Goal: Information Seeking & Learning: Learn about a topic

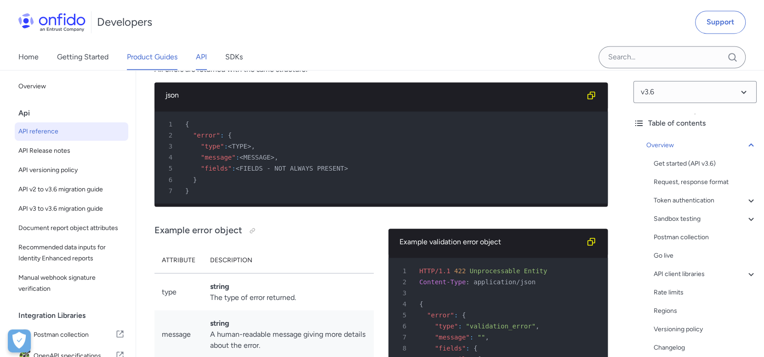
click at [143, 63] on link "Product Guides" at bounding box center [152, 57] width 51 height 26
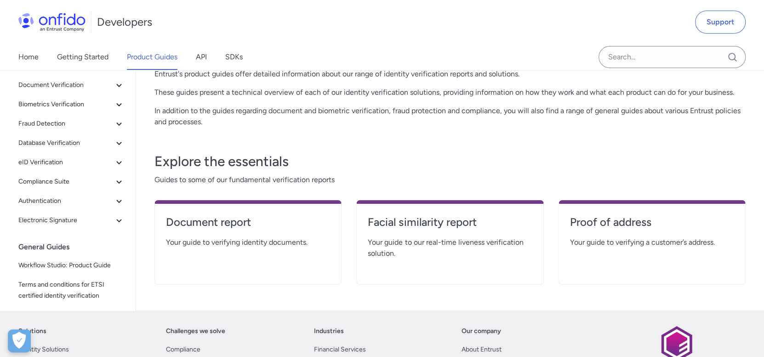
scroll to position [91, 0]
click at [222, 234] on link "Document report" at bounding box center [248, 226] width 164 height 22
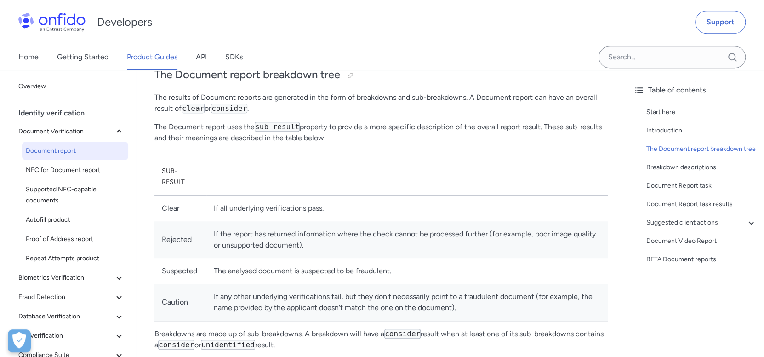
scroll to position [368, 0]
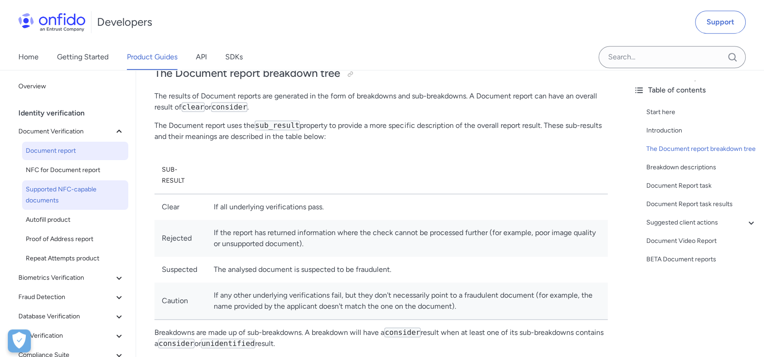
click at [73, 198] on span "Supported NFC-capable documents" at bounding box center [75, 195] width 99 height 22
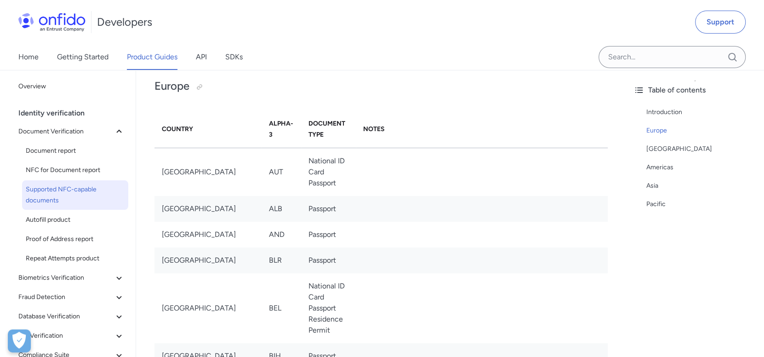
scroll to position [138, 0]
click at [665, 164] on div "Americas" at bounding box center [702, 167] width 110 height 11
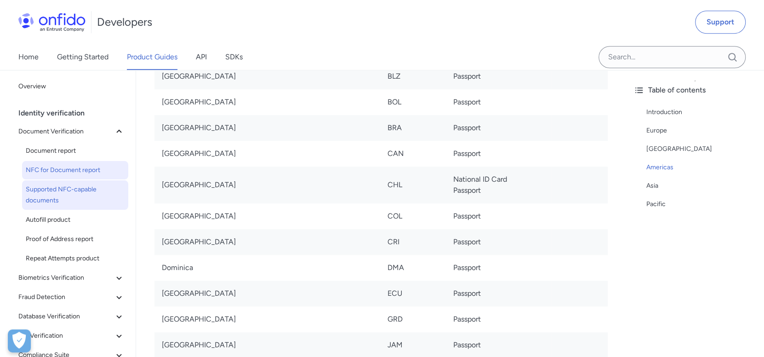
scroll to position [2878, 0]
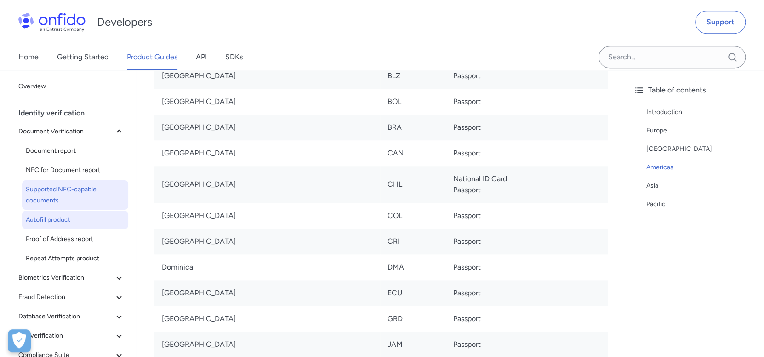
click at [58, 219] on span "Autofill product" at bounding box center [75, 219] width 99 height 11
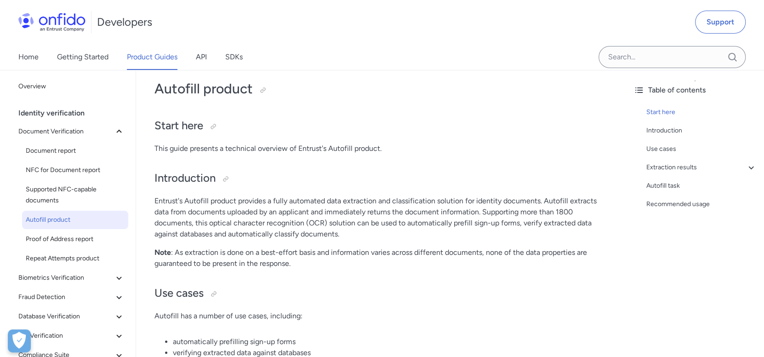
scroll to position [46, 0]
click at [73, 241] on span "Proof of Address report" at bounding box center [75, 239] width 99 height 11
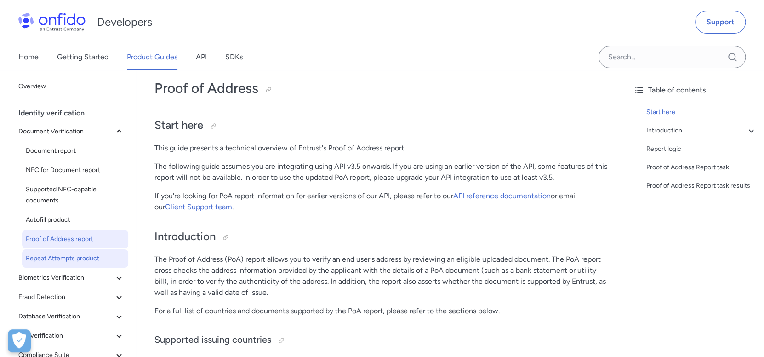
click at [69, 259] on span "Repeat Attempts product" at bounding box center [75, 258] width 99 height 11
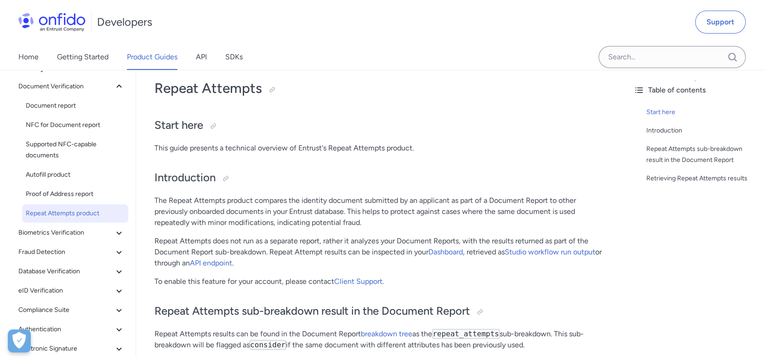
scroll to position [46, 0]
click at [73, 231] on span "Biometrics Verification" at bounding box center [65, 232] width 95 height 11
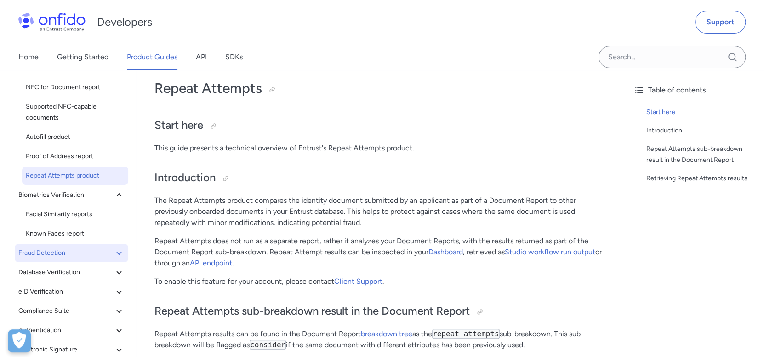
click at [66, 256] on span "Fraud Detection" at bounding box center [65, 252] width 95 height 11
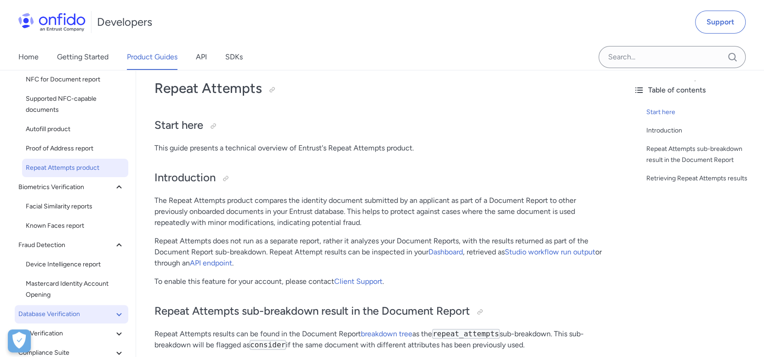
drag, startPoint x: 63, startPoint y: 315, endPoint x: 66, endPoint y: 309, distance: 6.6
click at [63, 316] on span "Database Verification" at bounding box center [65, 314] width 95 height 11
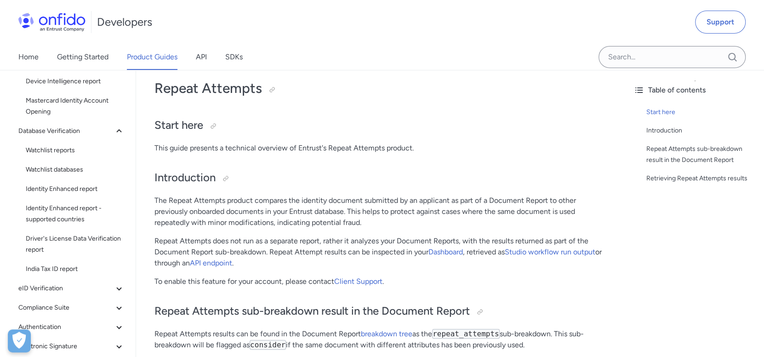
scroll to position [274, 0]
click at [57, 276] on link "India Tax ID report" at bounding box center [75, 268] width 106 height 18
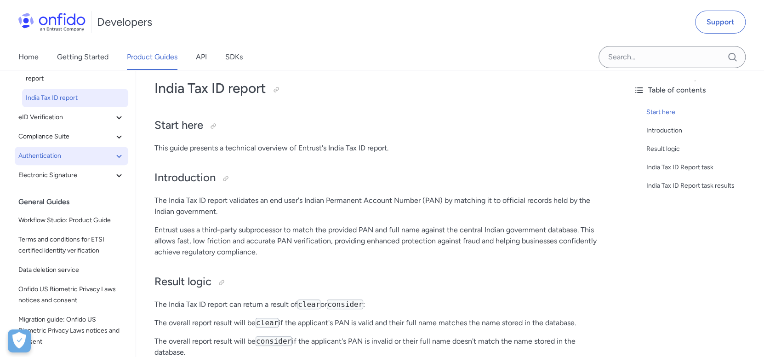
scroll to position [230, 0]
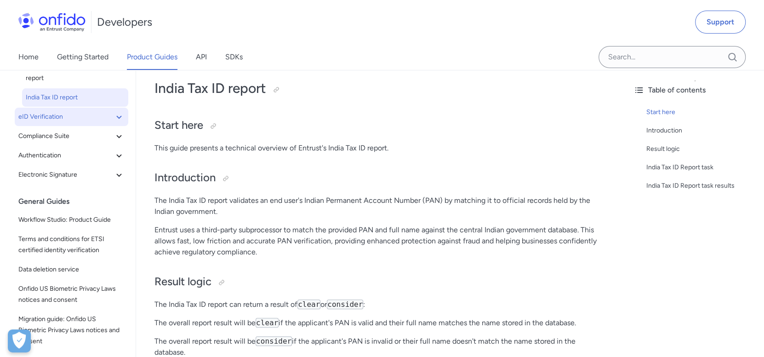
click at [46, 121] on span "eID Verification" at bounding box center [65, 116] width 95 height 11
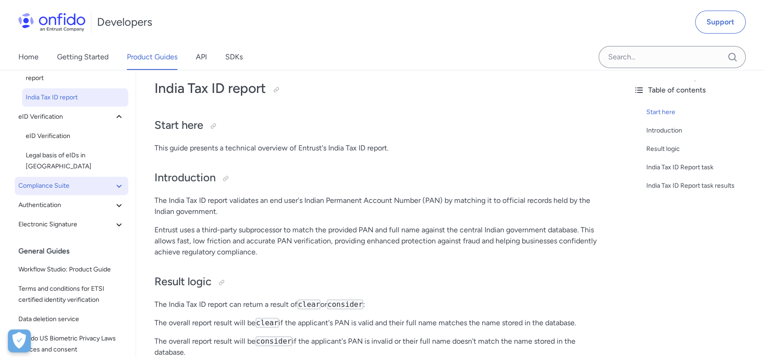
click at [52, 180] on span "Compliance Suite" at bounding box center [65, 185] width 95 height 11
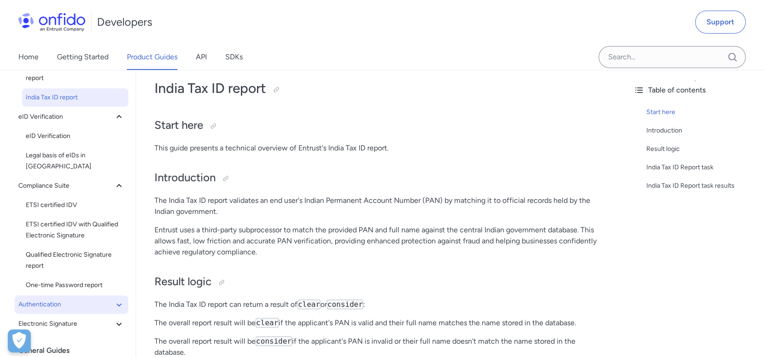
click at [75, 299] on span "Authentication" at bounding box center [65, 304] width 95 height 11
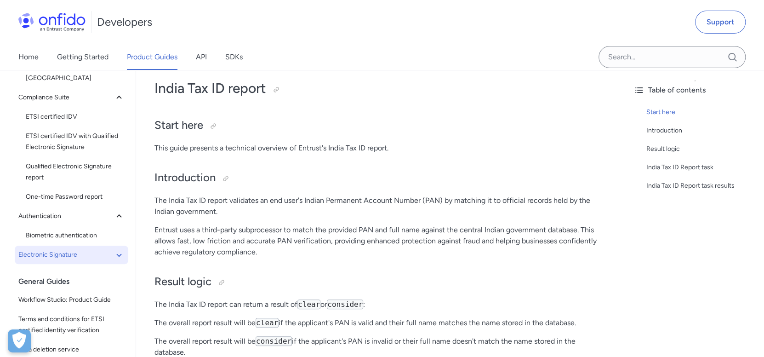
click at [81, 249] on span "Electronic Signature" at bounding box center [65, 254] width 95 height 11
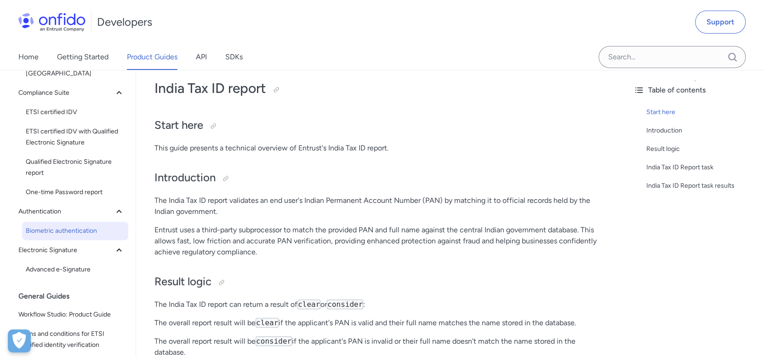
scroll to position [322, 0]
click at [85, 226] on span "Biometric authentication" at bounding box center [75, 231] width 99 height 11
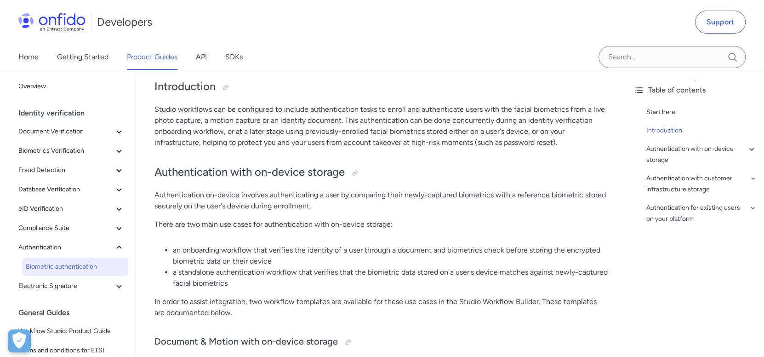
scroll to position [137, 0]
click at [85, 190] on span "Database Verification" at bounding box center [65, 189] width 95 height 11
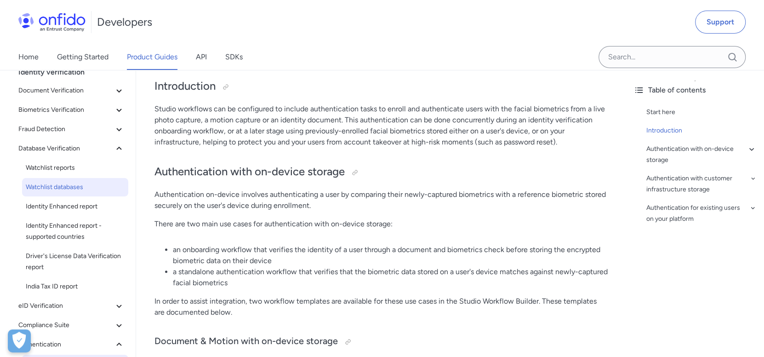
scroll to position [42, 0]
click at [80, 182] on span "Watchlist databases" at bounding box center [75, 186] width 99 height 11
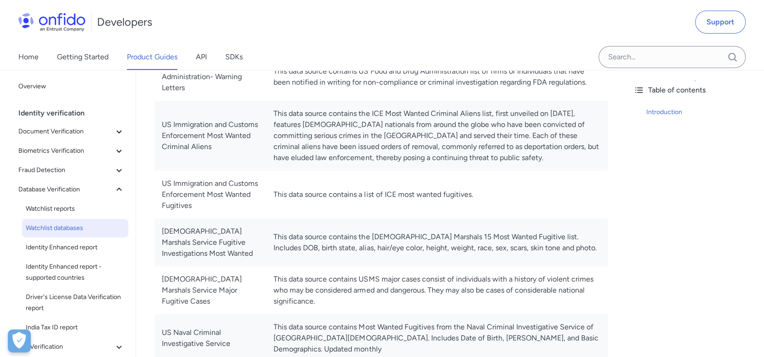
scroll to position [7057, 0]
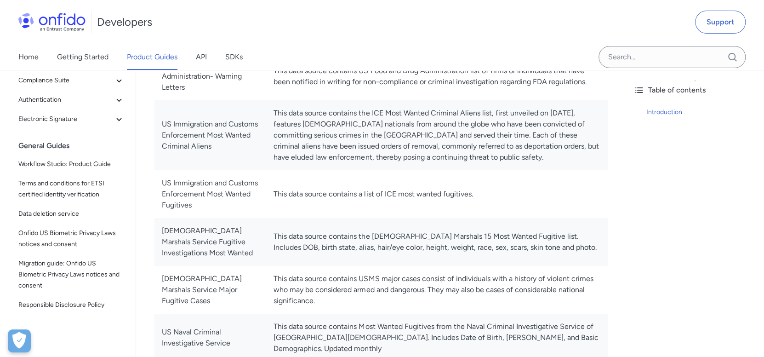
scroll to position [287, 0]
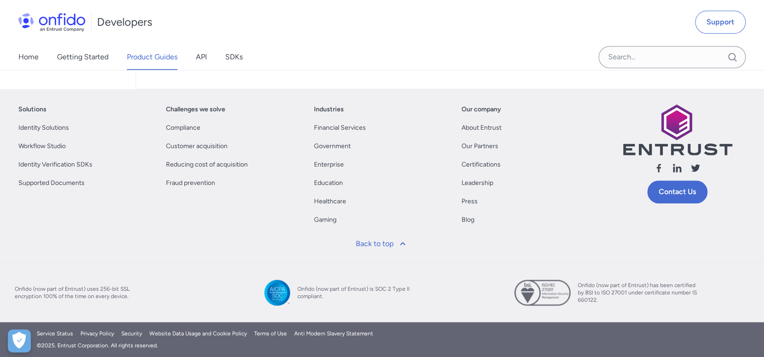
scroll to position [8254, 0]
click at [666, 63] on input "Onfido search input field" at bounding box center [672, 57] width 147 height 22
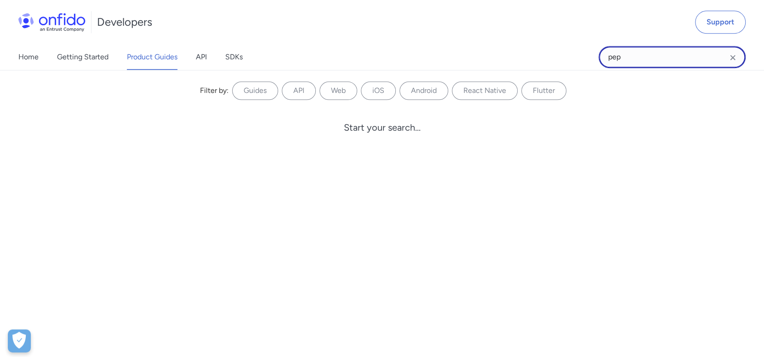
type input "pep"
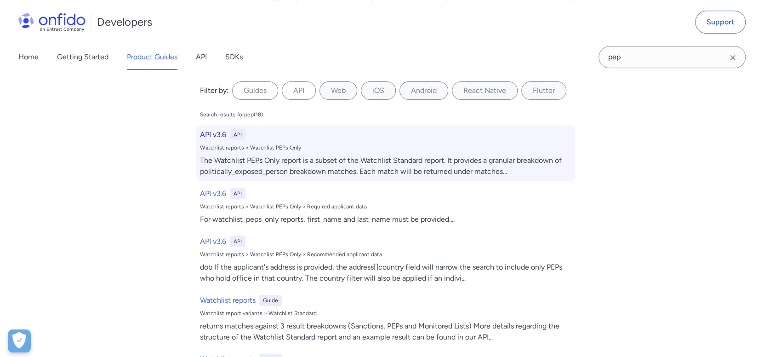
click at [429, 168] on div "The Watchlist PEPs Only report is a subset of the Watchlist Standard report. It…" at bounding box center [386, 166] width 372 height 22
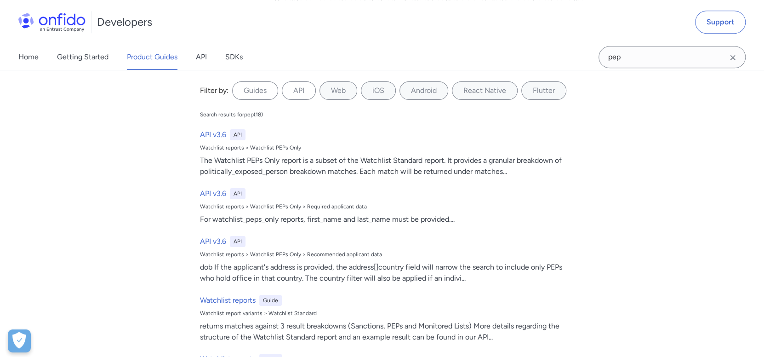
select select "http"
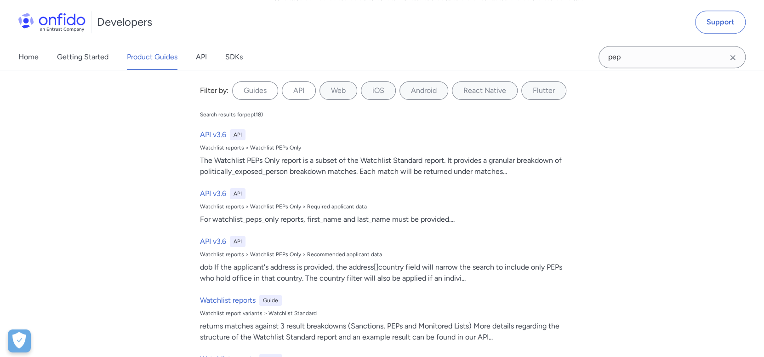
select select "http"
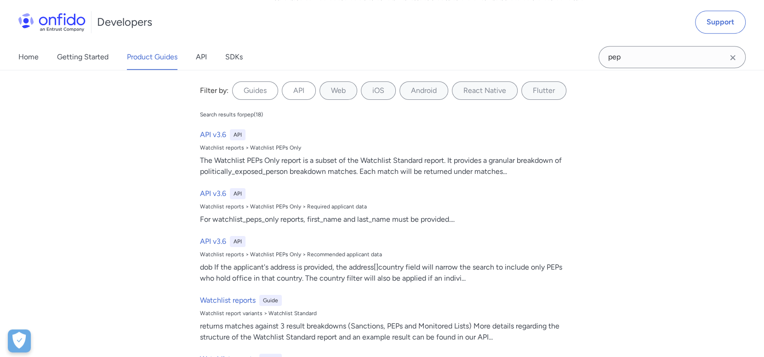
select select "http"
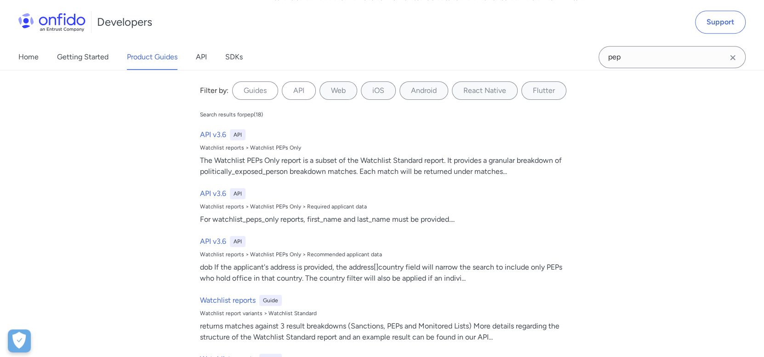
select select "http"
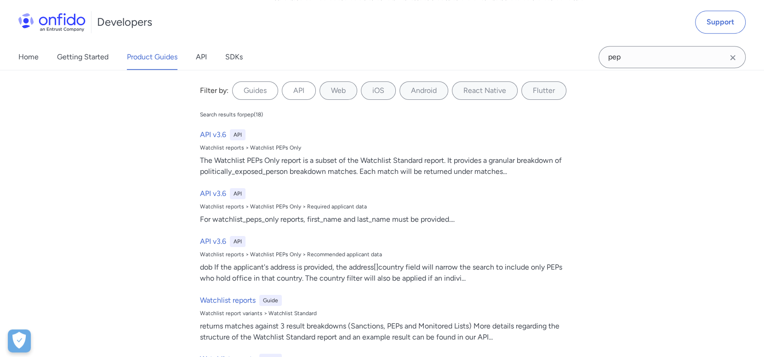
select select "http"
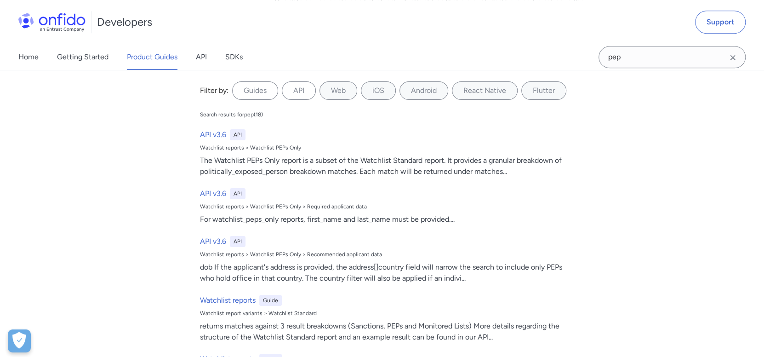
select select "http"
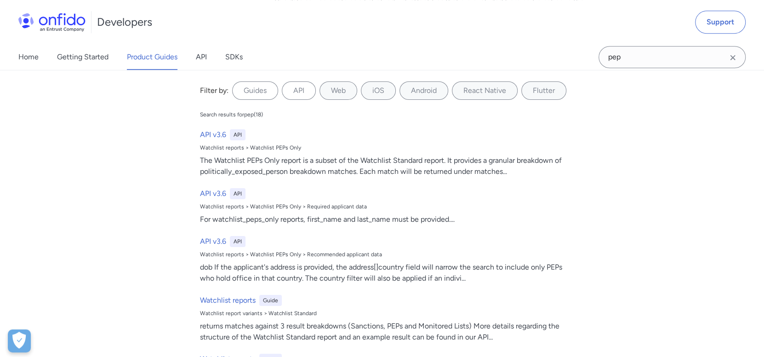
select select "http"
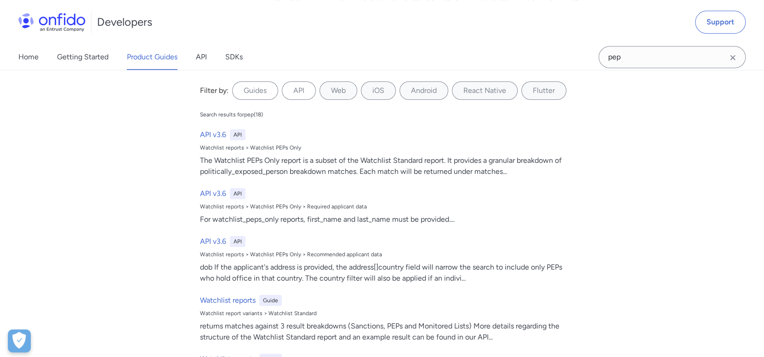
select select "http"
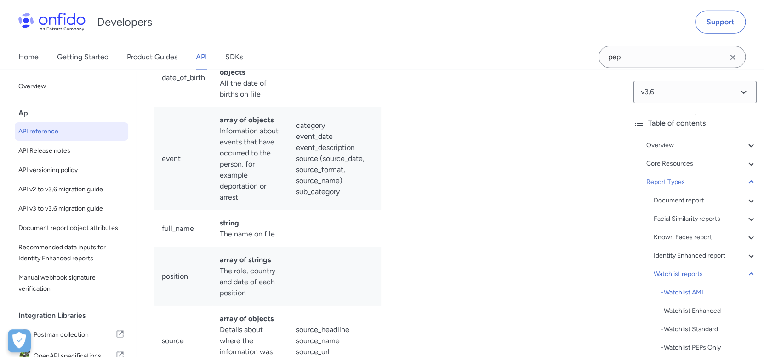
scroll to position [60082, 0]
click at [697, 275] on div "Watchlist reports" at bounding box center [705, 274] width 103 height 11
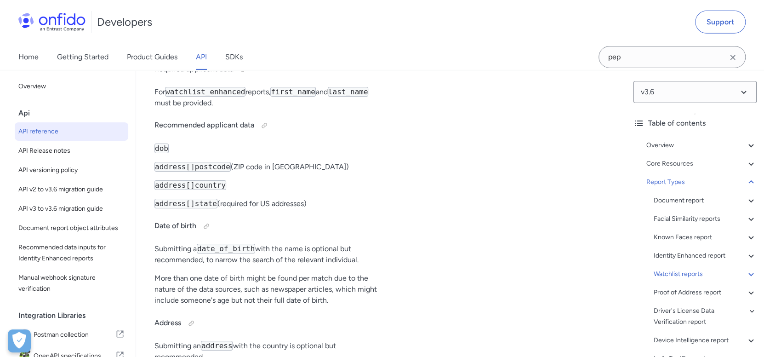
scroll to position [60408, 0]
drag, startPoint x: 205, startPoint y: 263, endPoint x: 252, endPoint y: 260, distance: 47.5
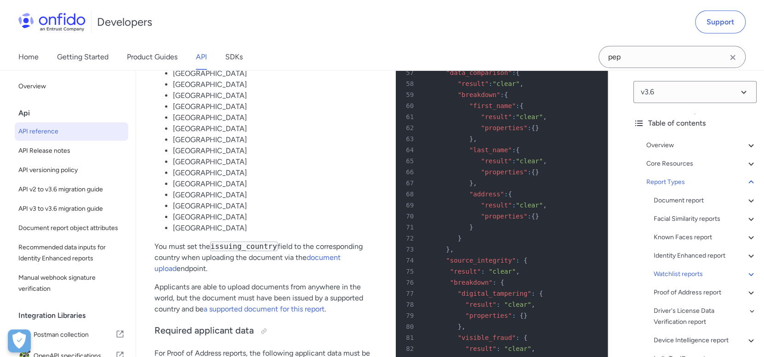
scroll to position [62704, 0]
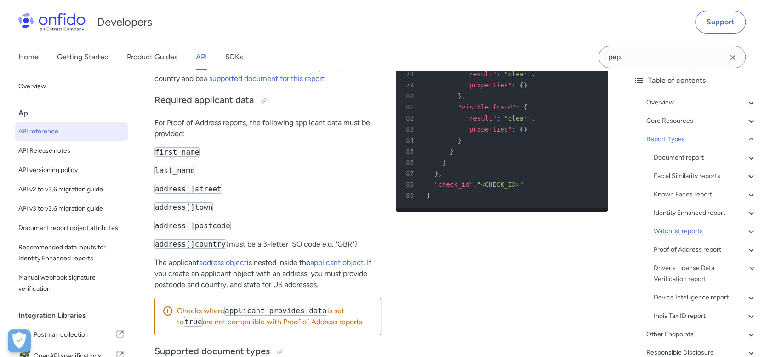
scroll to position [42, 0]
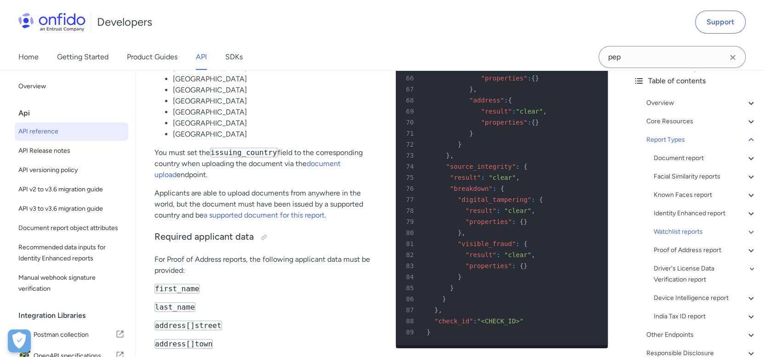
scroll to position [62797, 0]
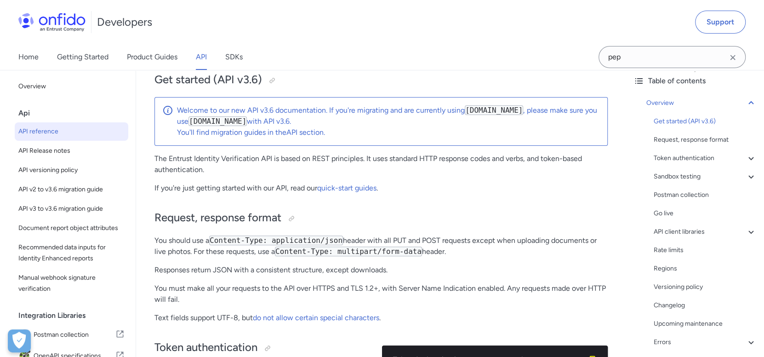
scroll to position [91, 0]
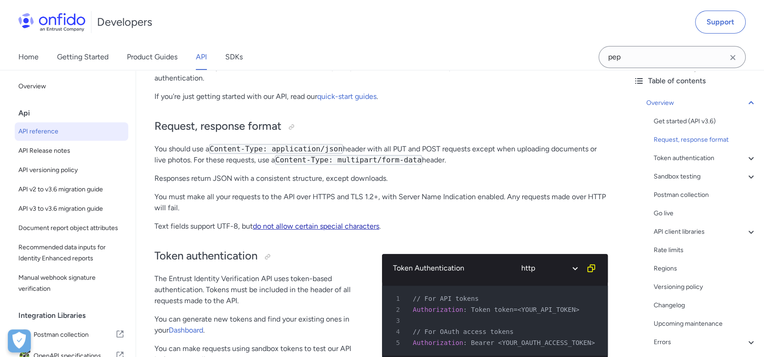
click at [328, 223] on link "do not allow certain special characters" at bounding box center [316, 226] width 126 height 9
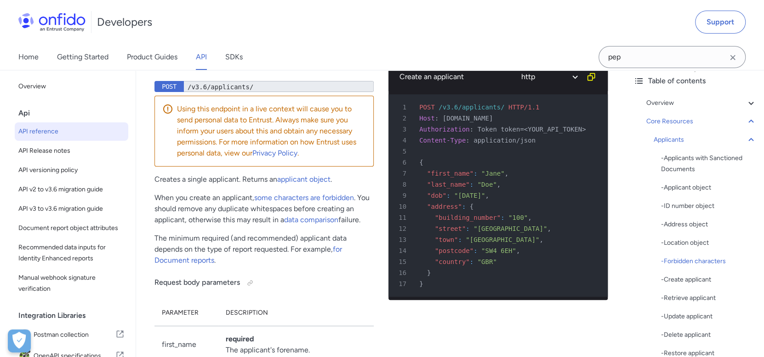
drag, startPoint x: 233, startPoint y: 186, endPoint x: 149, endPoint y: 108, distance: 114.5
copy div "Forbidden characters For addresses the following characters are forbidden: !$%^…"
click at [240, 22] on p "For names the following characters are forbidden:" at bounding box center [268, 16] width 227 height 11
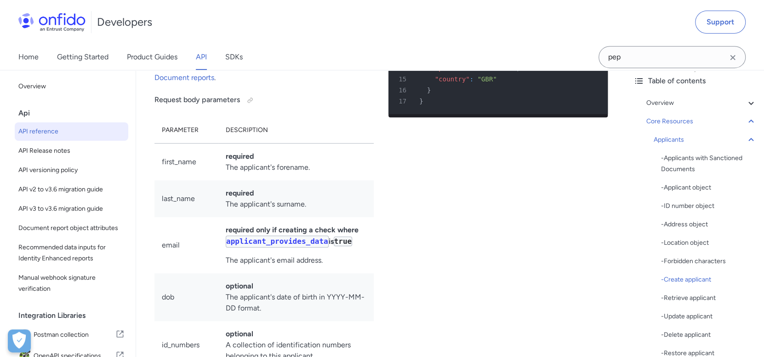
scroll to position [11933, 0]
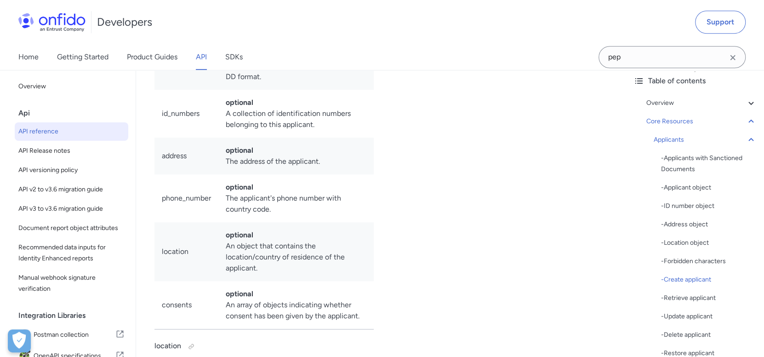
scroll to position [12163, 0]
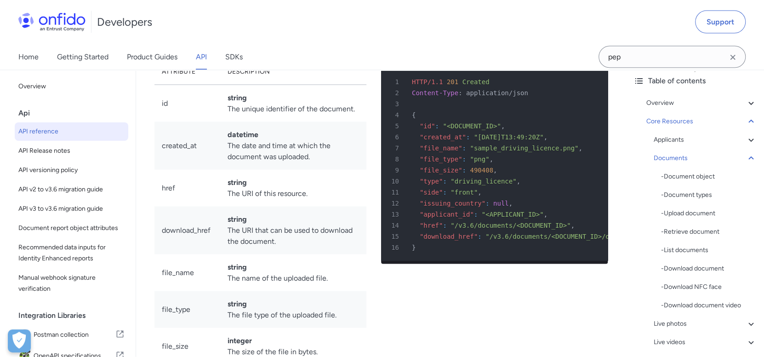
scroll to position [15197, 0]
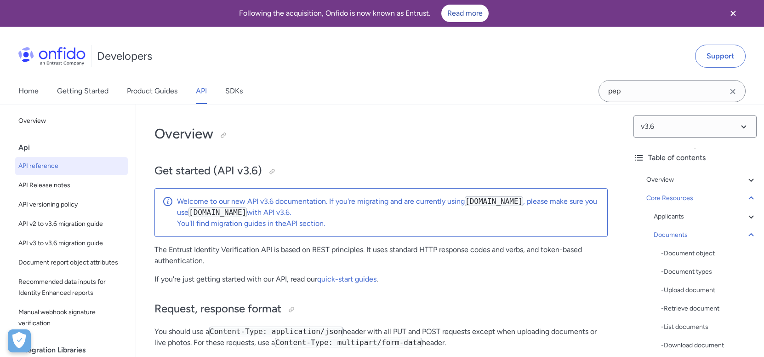
scroll to position [15173, 0]
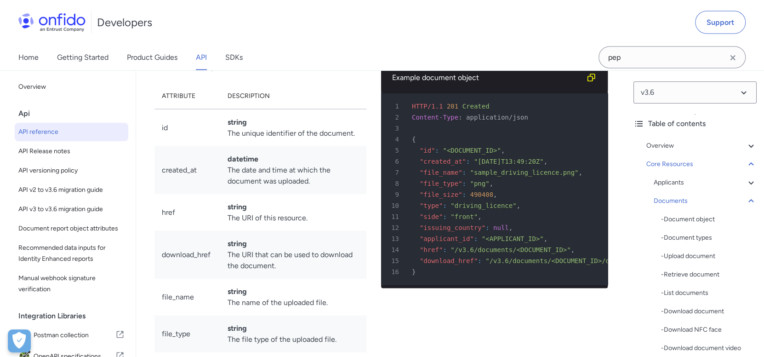
click at [410, 23] on link "an applicant" at bounding box center [410, 18] width 40 height 9
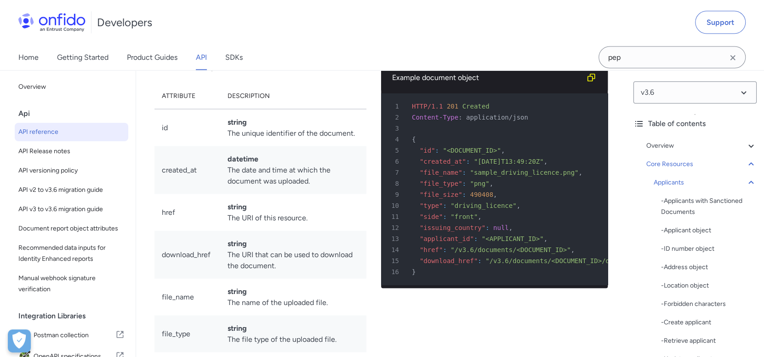
scroll to position [9552, 0]
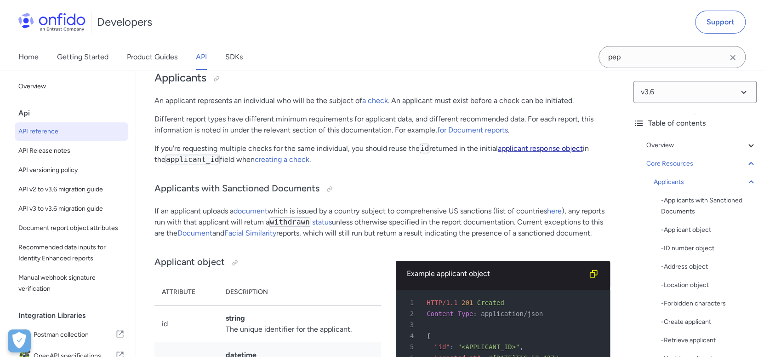
click at [537, 153] on link "applicant response object" at bounding box center [540, 148] width 85 height 9
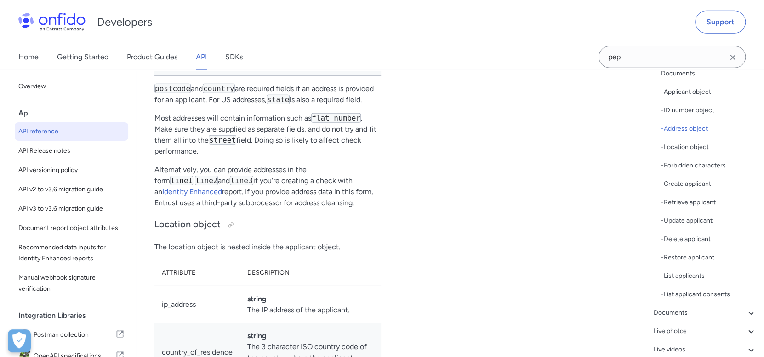
scroll to position [11219, 0]
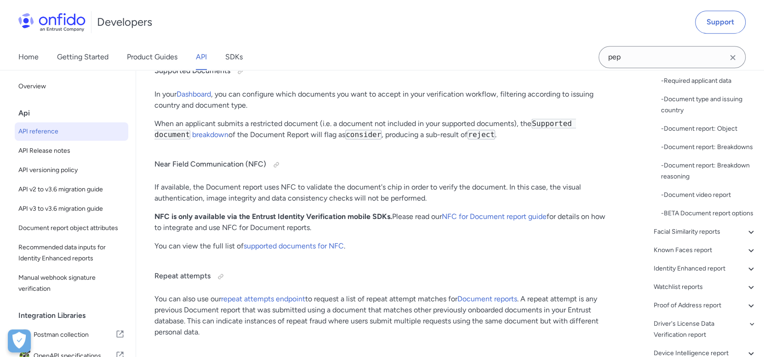
scroll to position [35434, 0]
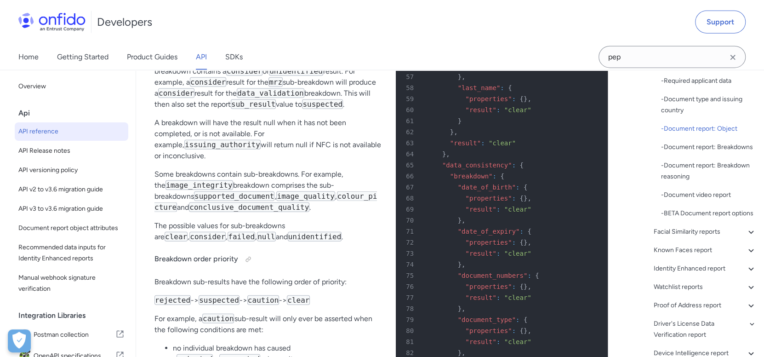
scroll to position [36492, 0]
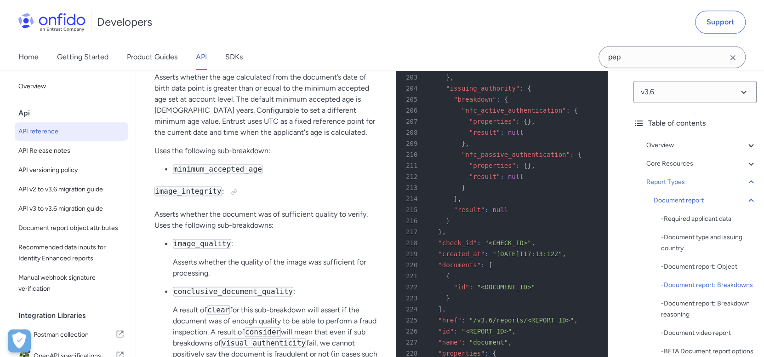
scroll to position [38102, 0]
